Goal: Task Accomplishment & Management: Complete application form

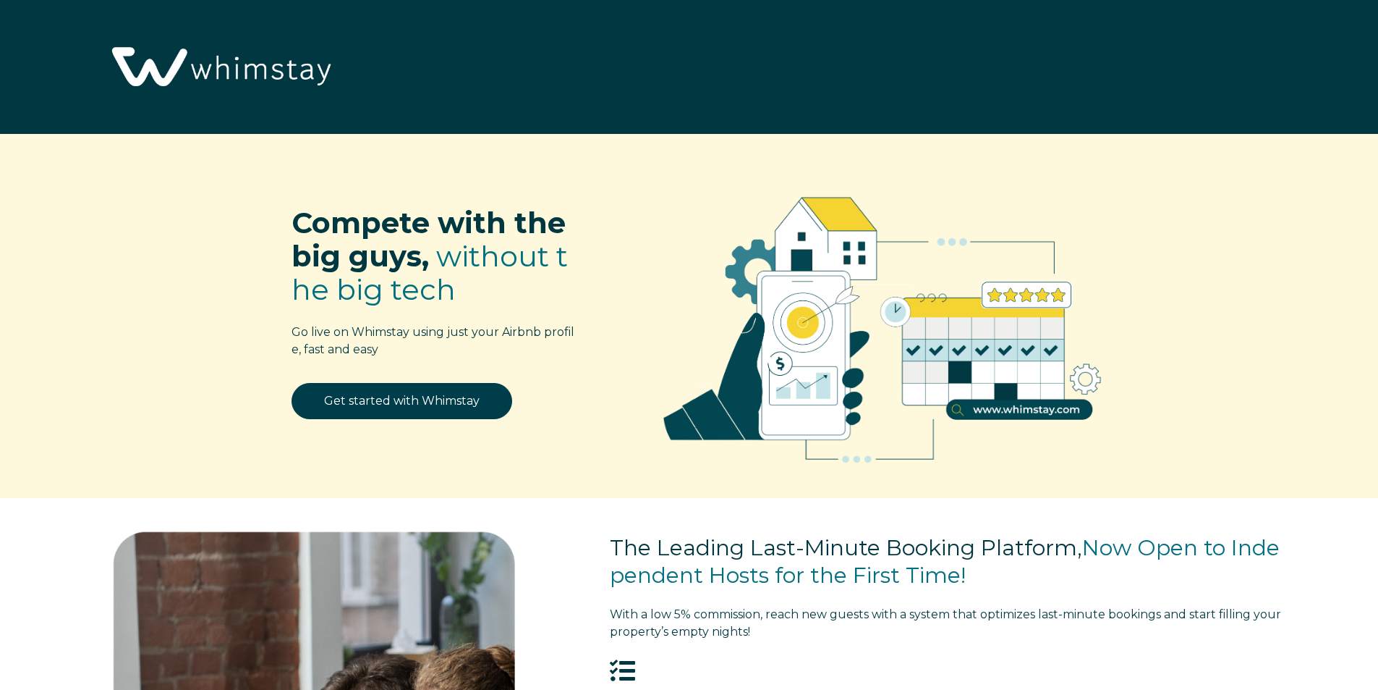
select select "US"
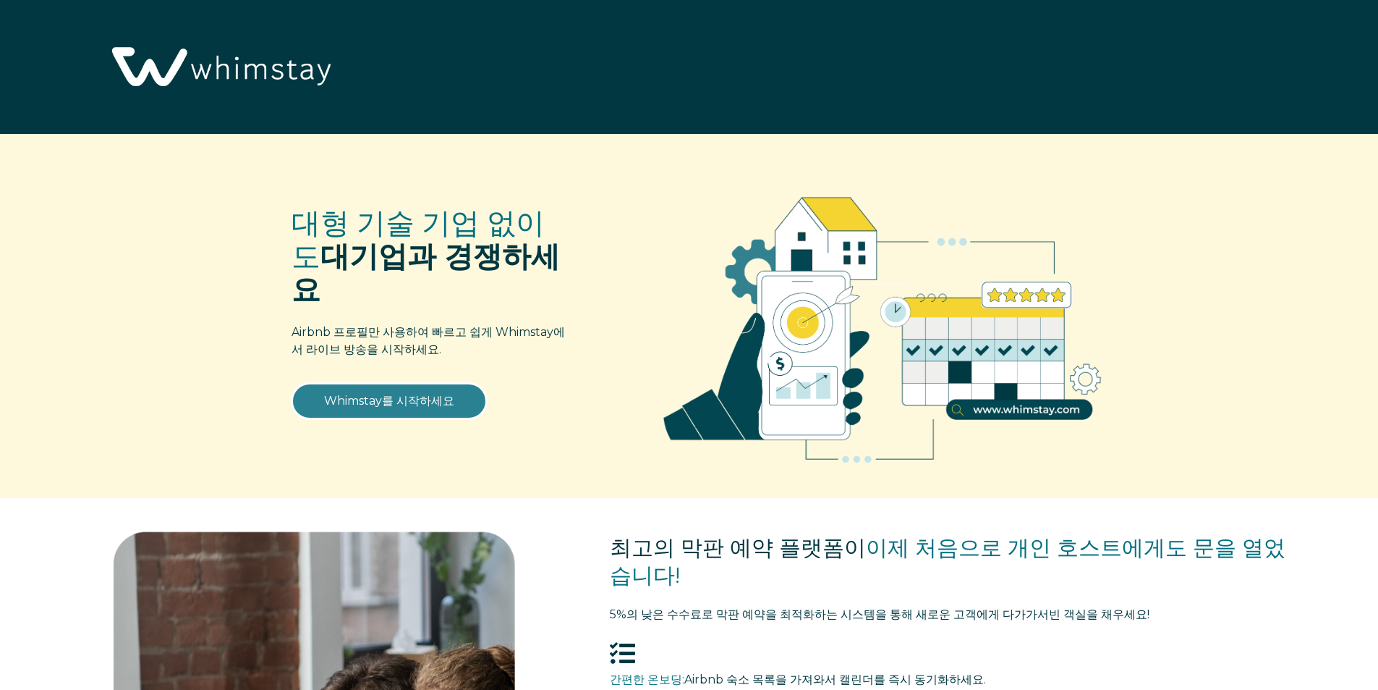
click at [428, 394] on font "Whimstay를 시작하세요" at bounding box center [389, 401] width 130 height 14
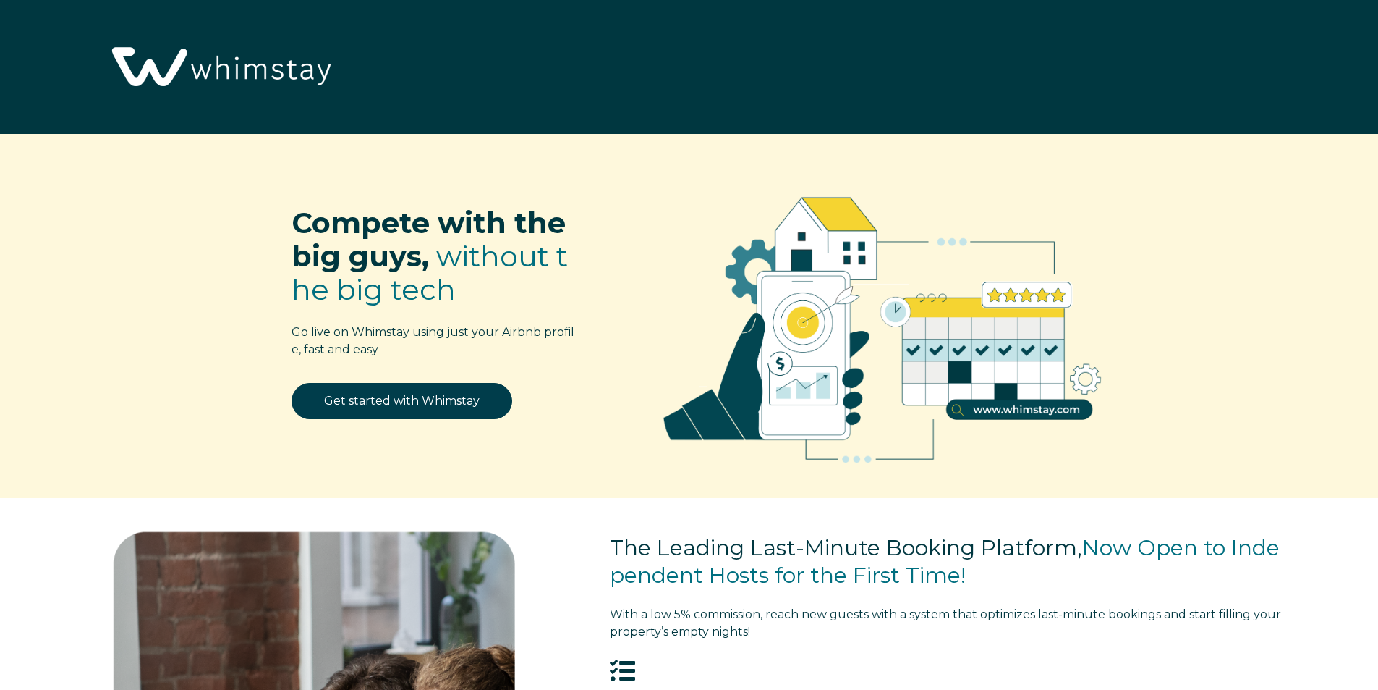
select select "US"
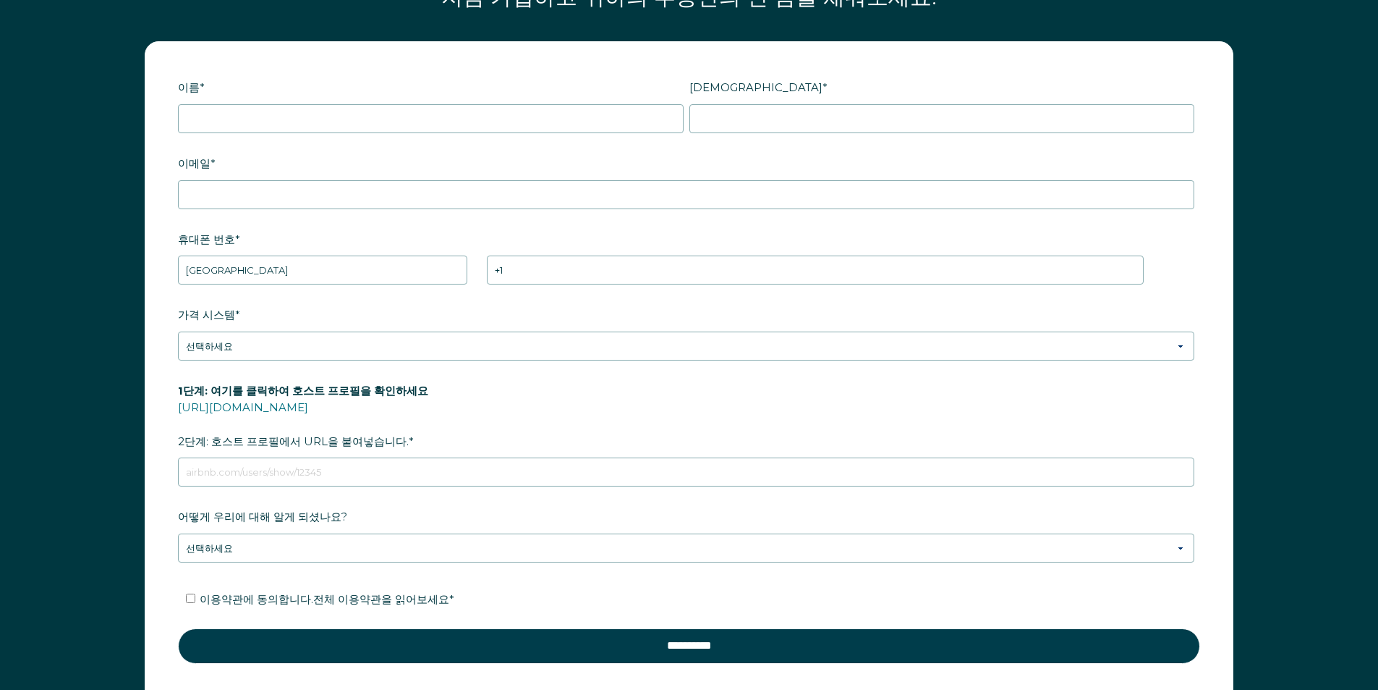
scroll to position [2025, 0]
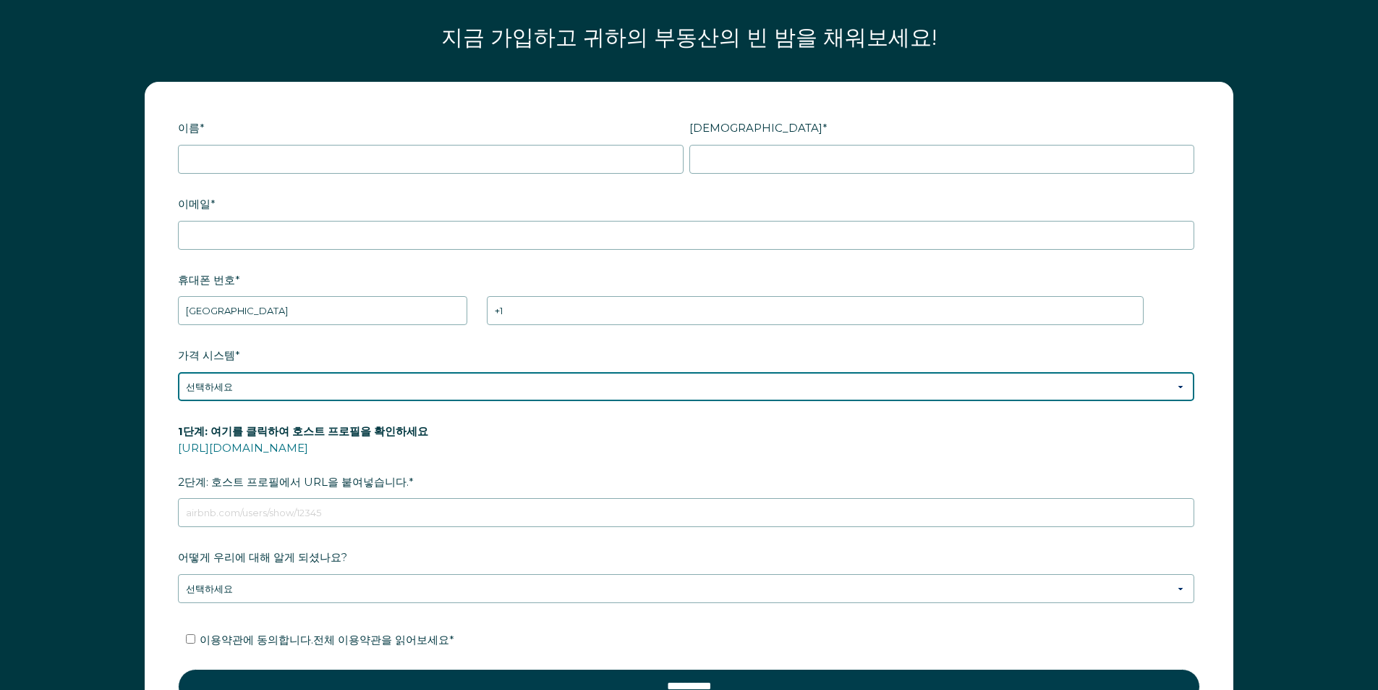
click at [433, 372] on select "선택하세요 수동 Airbnb 스마트 가격 프라이스랩스 조타실 가격 책정을 넘어 제3자 - 동적" at bounding box center [686, 386] width 1017 height 29
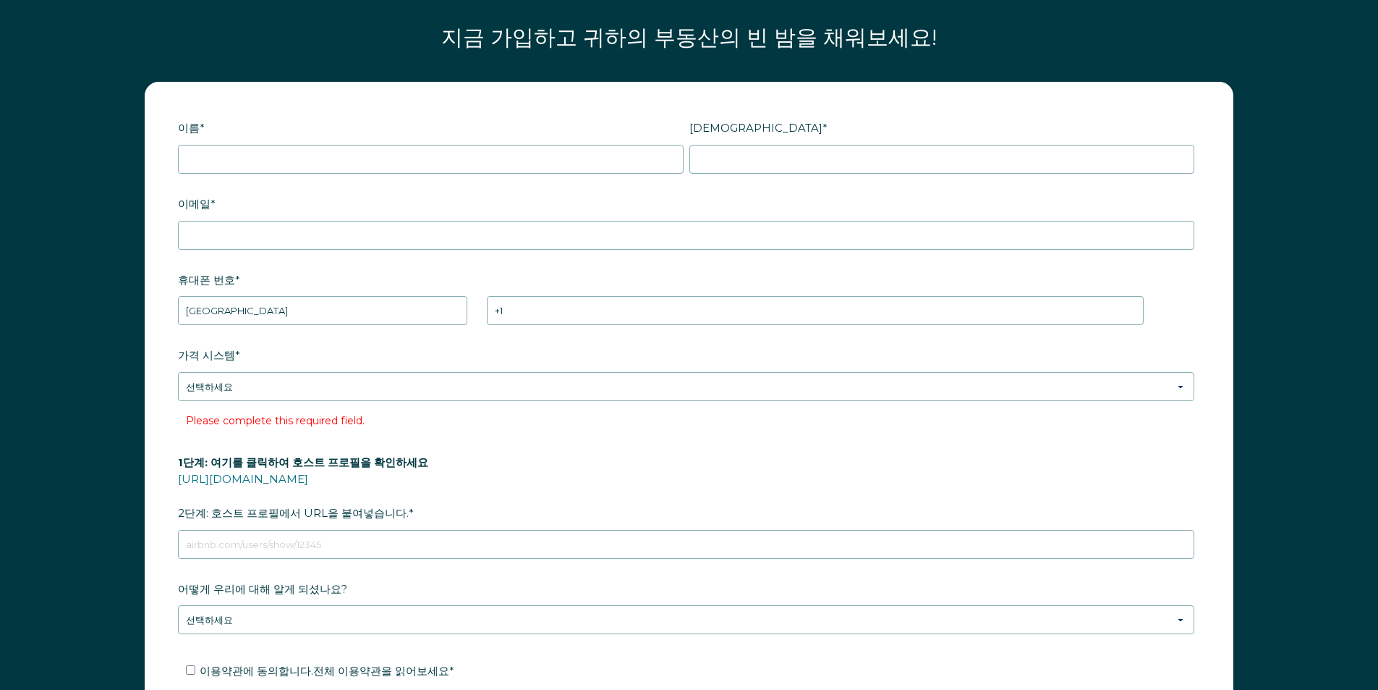
click at [65, 250] on div "이름 * 성 * RBO 토큰 회사 ID 추천인 코드 다이얼러 코드 SSOB 연락처 이메일 * 귀하의 부동산은 어느 주에 있나요? 귀하의 부동산…" at bounding box center [689, 440] width 1378 height 747
